Goal: Use online tool/utility: Use online tool/utility

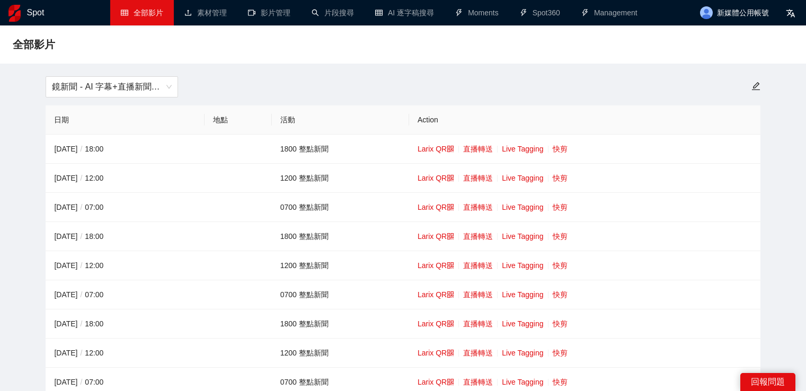
scroll to position [106, 0]
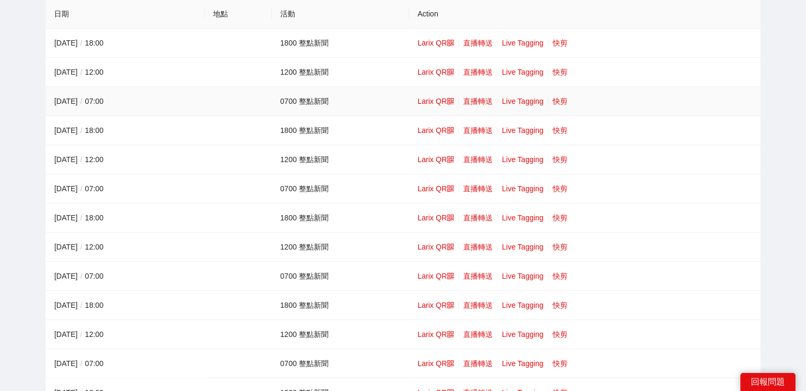
click at [561, 105] on td "Larix QR 直播轉送 Live Tagging 快剪" at bounding box center [584, 101] width 351 height 29
click at [559, 98] on link "快剪" at bounding box center [560, 101] width 15 height 8
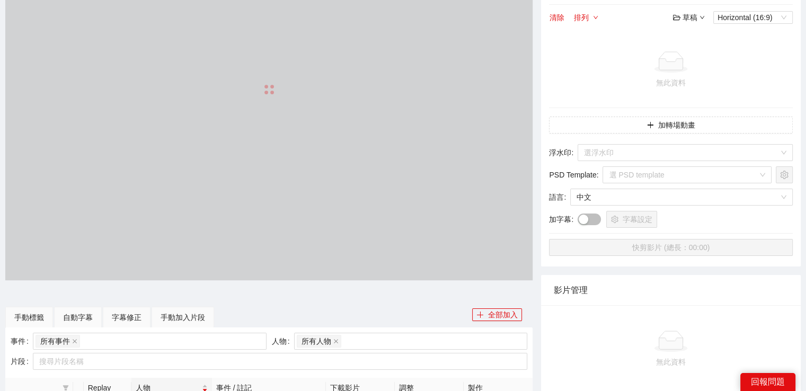
click at [559, 98] on td "無此資料" at bounding box center [671, 70] width 244 height 76
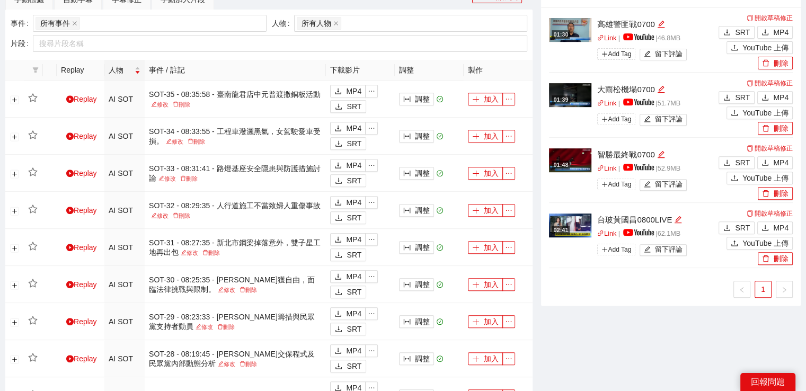
scroll to position [424, 0]
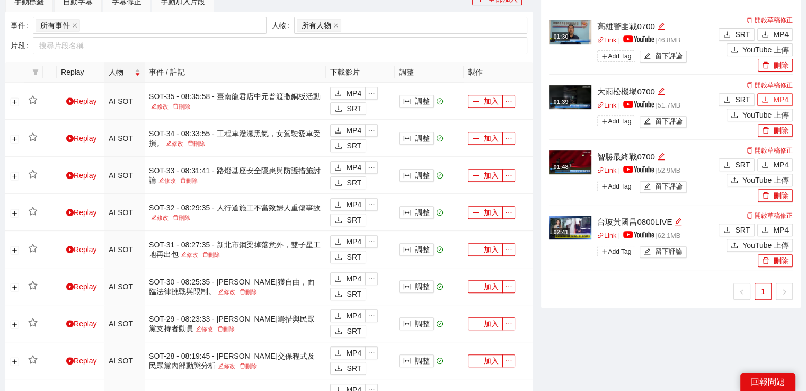
click at [780, 100] on span "MP4" at bounding box center [780, 100] width 15 height 12
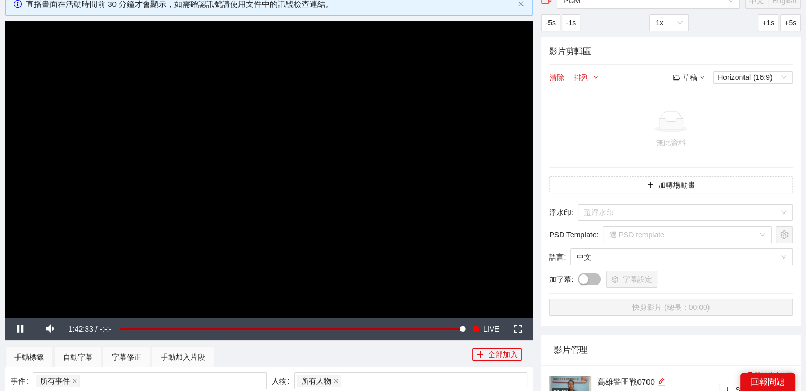
scroll to position [53, 0]
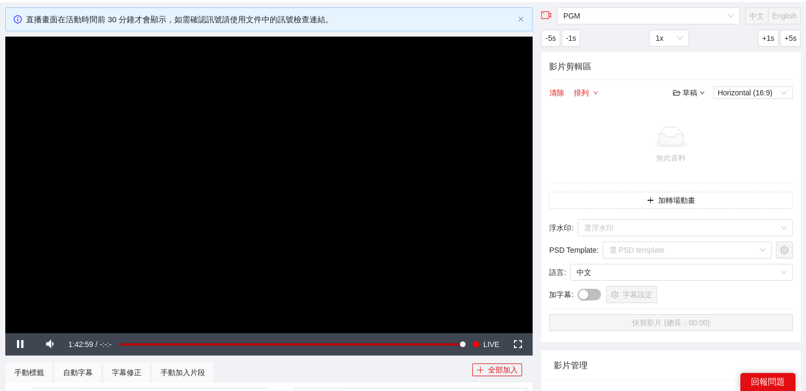
click at [227, 189] on video "Video Player" at bounding box center [268, 185] width 527 height 297
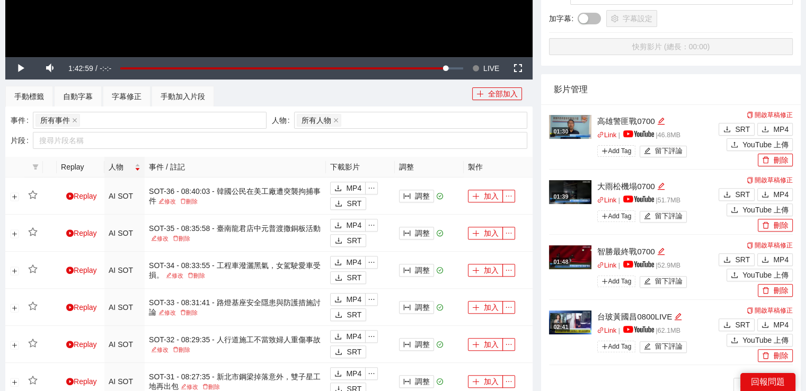
scroll to position [371, 0]
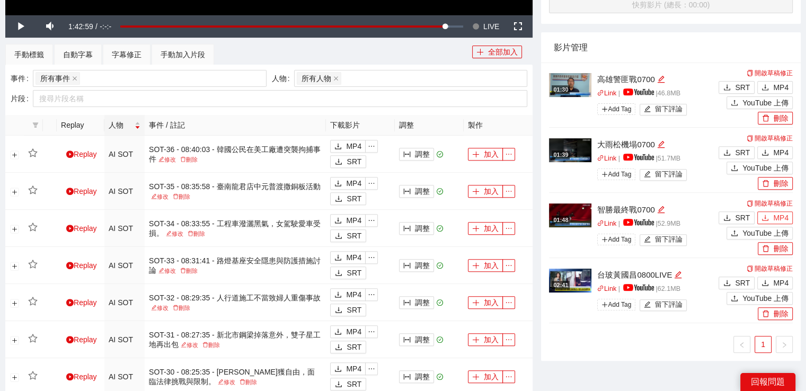
click at [768, 214] on icon "download" at bounding box center [764, 217] width 7 height 7
click at [786, 86] on span "MP4" at bounding box center [780, 88] width 15 height 12
